Goal: Transaction & Acquisition: Purchase product/service

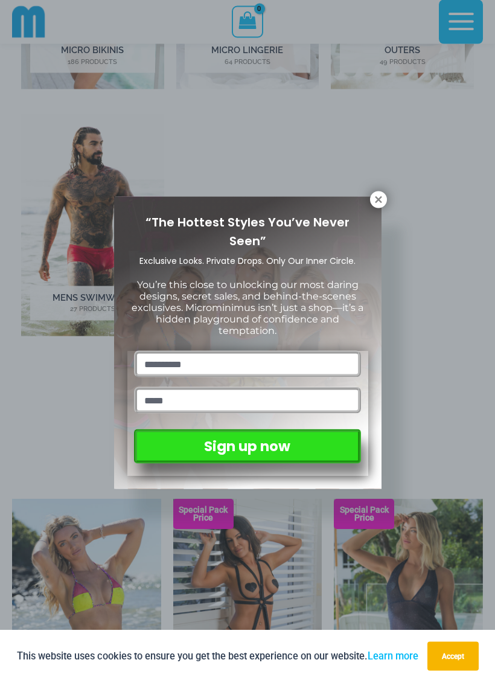
click at [380, 200] on icon at bounding box center [378, 199] width 7 height 7
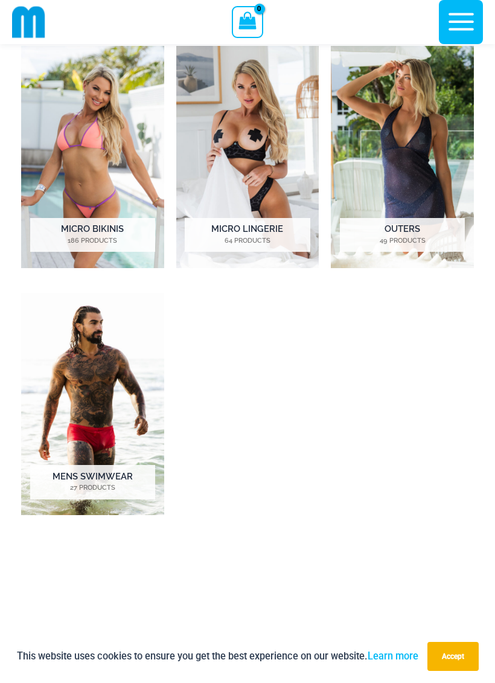
scroll to position [660, 0]
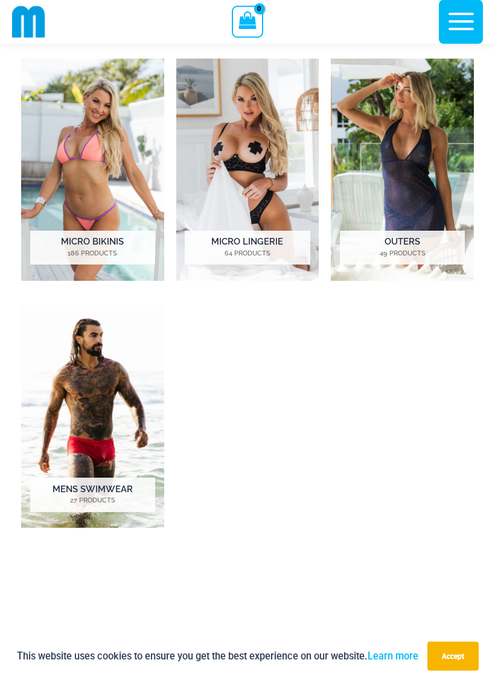
click at [78, 170] on img "Visit product category Micro Bikinis" at bounding box center [92, 170] width 143 height 222
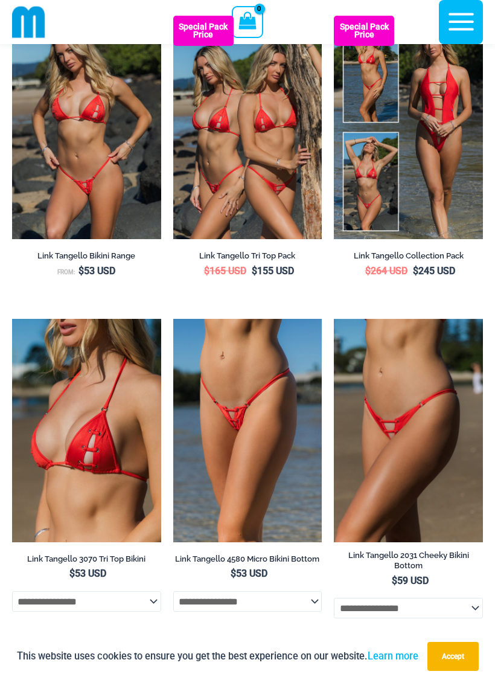
scroll to position [3063, 0]
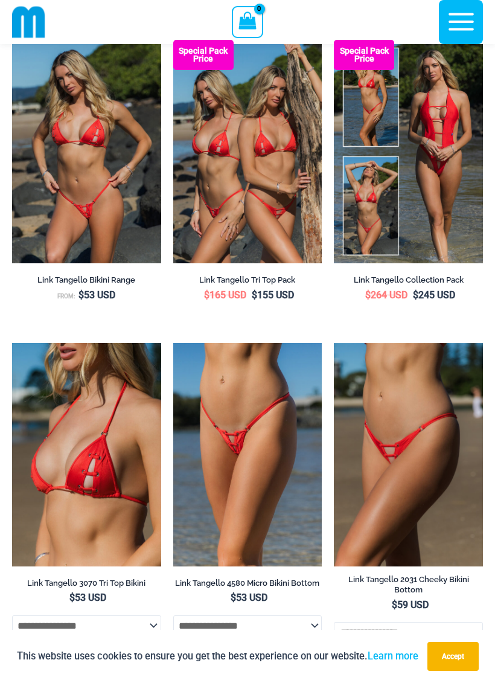
click at [456, 21] on icon "button" at bounding box center [461, 22] width 25 height 18
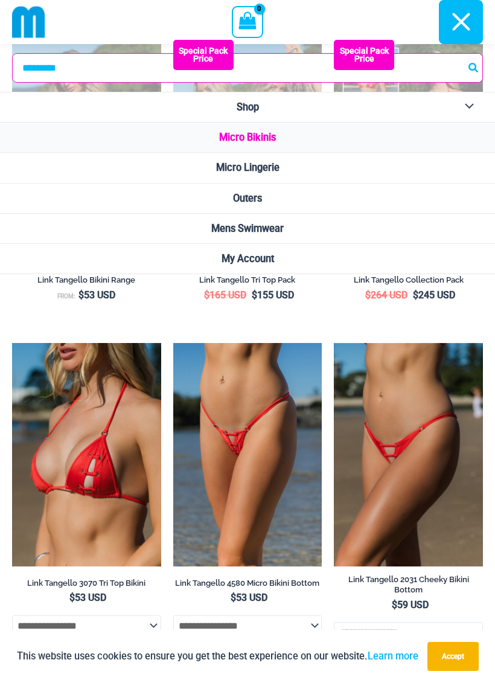
click at [275, 144] on link "Micro Bikinis" at bounding box center [247, 138] width 495 height 30
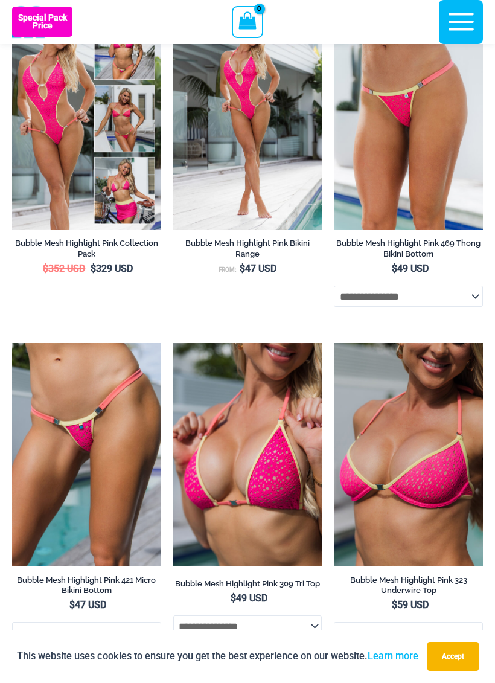
scroll to position [1602, 0]
